Goal: Task Accomplishment & Management: Use online tool/utility

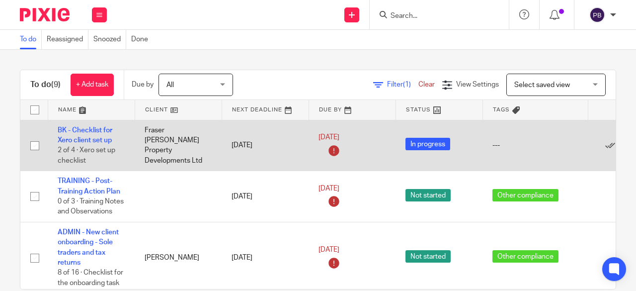
click at [527, 149] on div "---" at bounding box center [536, 145] width 86 height 10
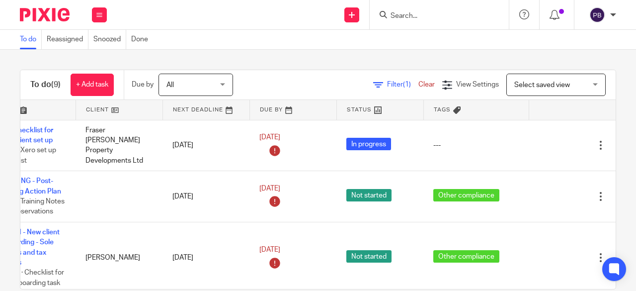
scroll to position [0, 82]
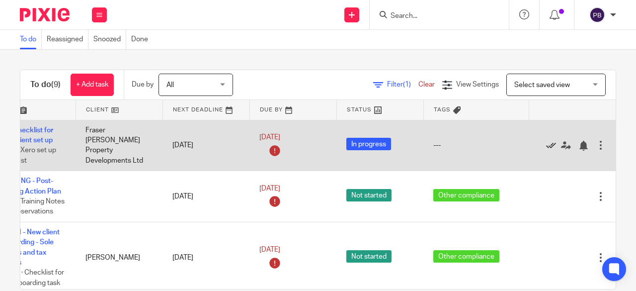
click at [546, 145] on icon at bounding box center [551, 146] width 10 height 10
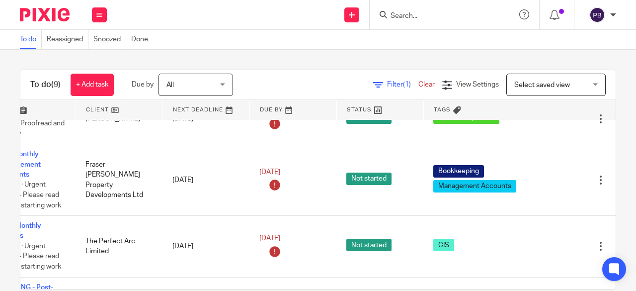
scroll to position [149, 82]
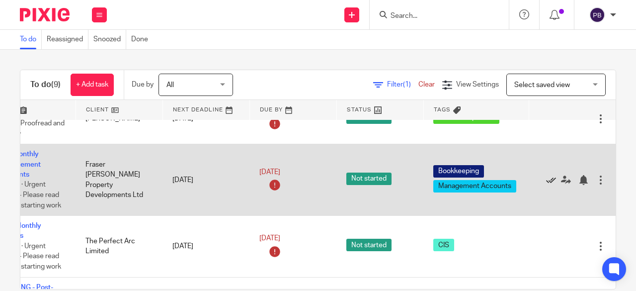
click at [546, 185] on icon at bounding box center [551, 180] width 10 height 10
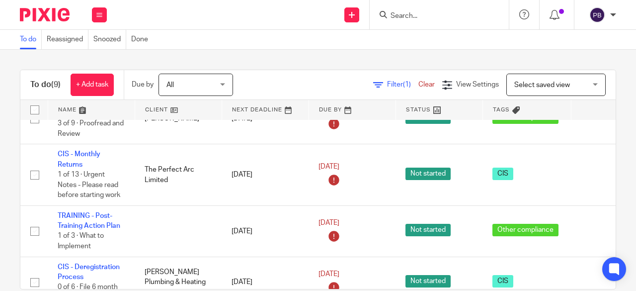
scroll to position [149, 65]
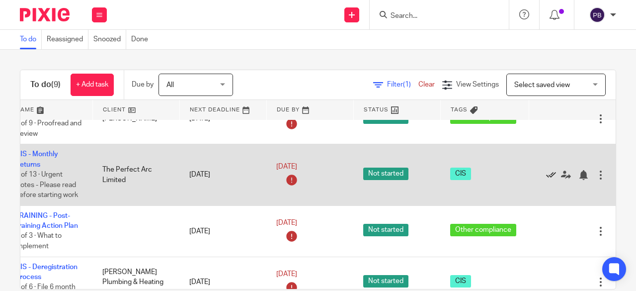
click at [546, 180] on icon at bounding box center [551, 175] width 10 height 10
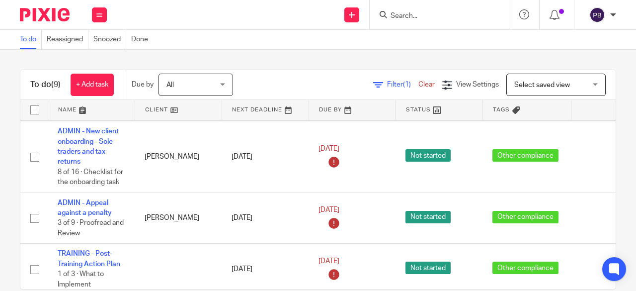
scroll to position [0, 0]
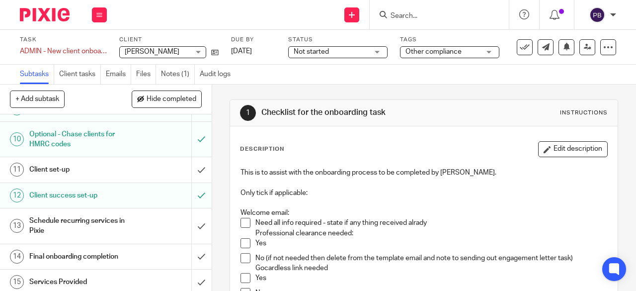
scroll to position [249, 0]
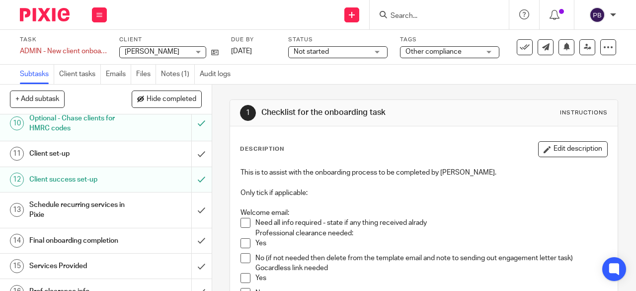
click at [88, 161] on h1 "Client set-up" at bounding box center [79, 153] width 101 height 15
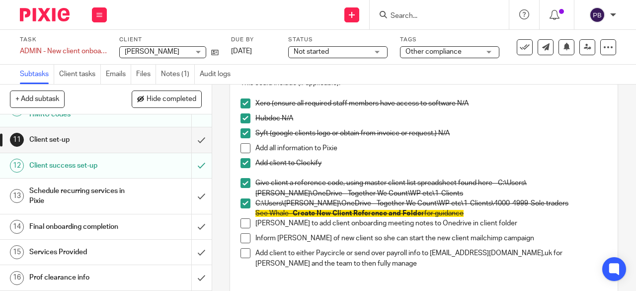
scroll to position [280, 0]
click at [83, 275] on h1 "Prof clearance info" at bounding box center [79, 277] width 101 height 15
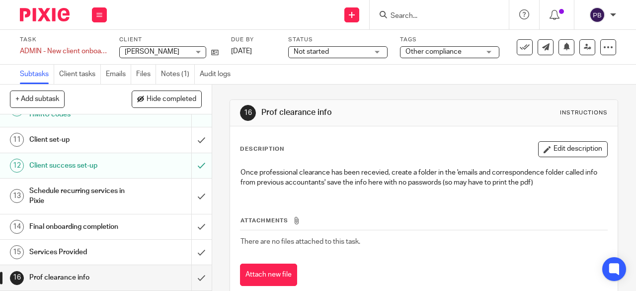
scroll to position [280, 0]
drag, startPoint x: 192, startPoint y: 279, endPoint x: 178, endPoint y: 275, distance: 14.4
click at [191, 279] on input "submit" at bounding box center [106, 277] width 212 height 25
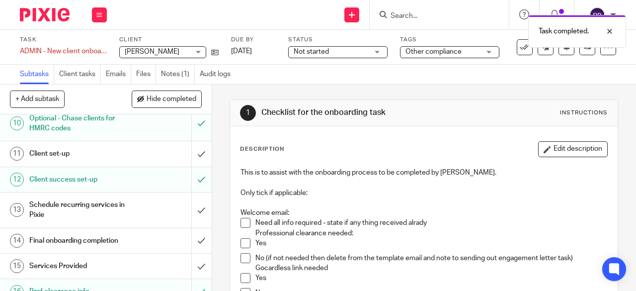
scroll to position [280, 0]
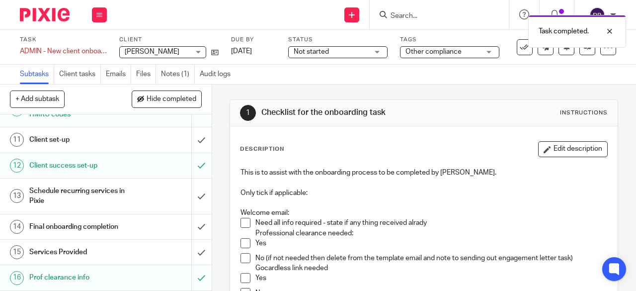
click at [82, 249] on h1 "Services Provided" at bounding box center [79, 252] width 101 height 15
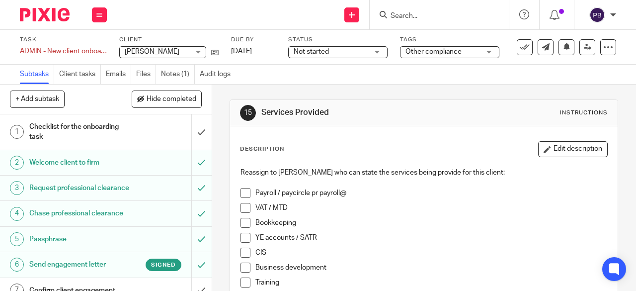
scroll to position [50, 0]
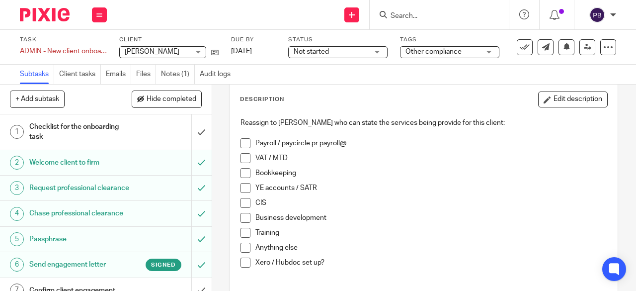
click at [248, 188] on li "YE accounts / SATR" at bounding box center [424, 190] width 367 height 15
click at [241, 189] on span at bounding box center [246, 188] width 10 height 10
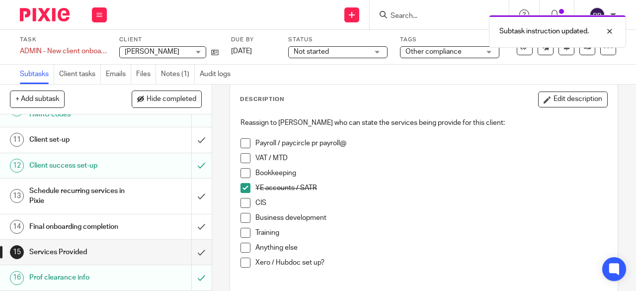
scroll to position [280, 0]
click at [193, 252] on input "submit" at bounding box center [106, 252] width 212 height 25
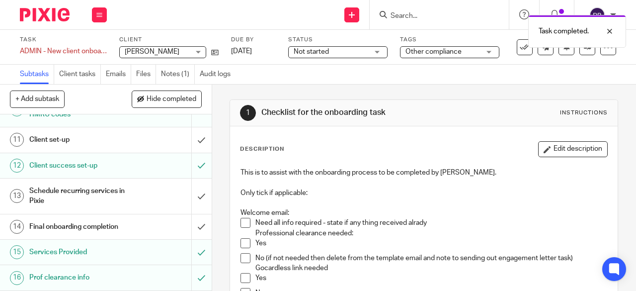
scroll to position [280, 0]
click at [95, 226] on h1 "Final onboarding completion" at bounding box center [79, 226] width 101 height 15
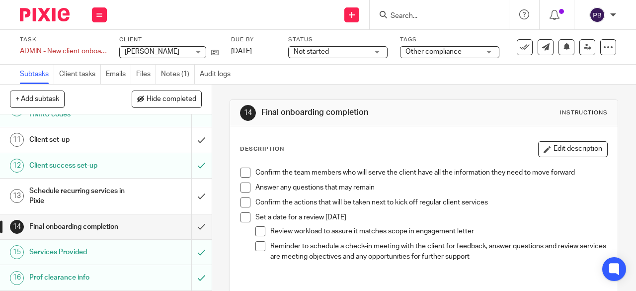
scroll to position [280, 0]
click at [99, 192] on h1 "Schedule recurring services in Pixie" at bounding box center [79, 195] width 101 height 25
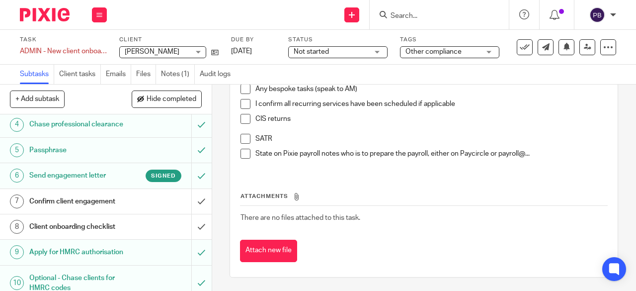
scroll to position [149, 0]
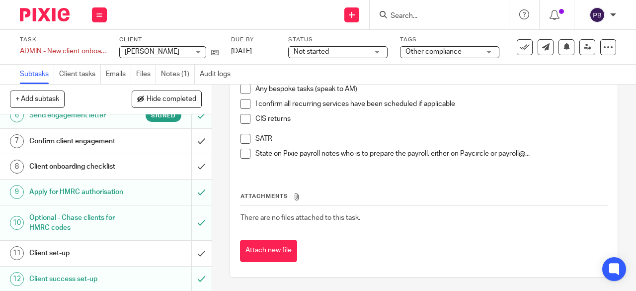
click at [88, 149] on h1 "Confirm client engagement" at bounding box center [79, 141] width 101 height 15
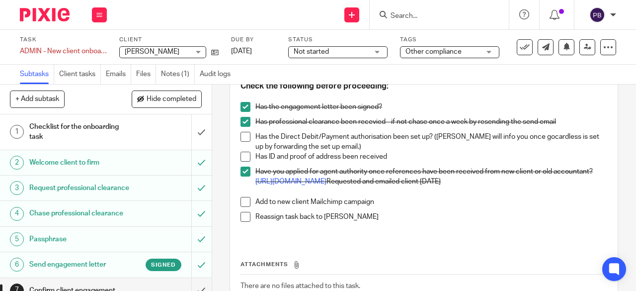
scroll to position [99, 0]
